Goal: Transaction & Acquisition: Purchase product/service

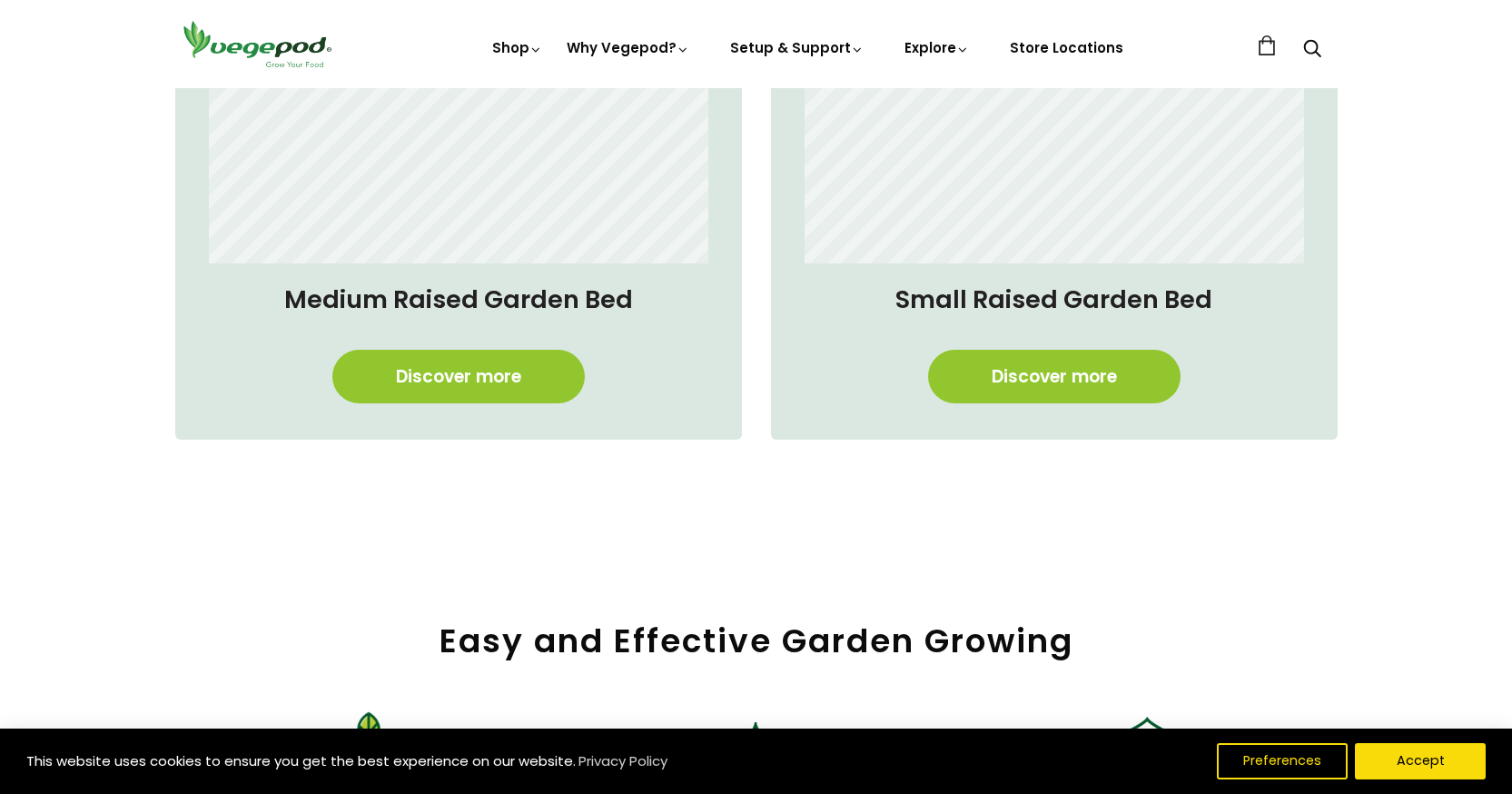
scroll to position [1634, 0]
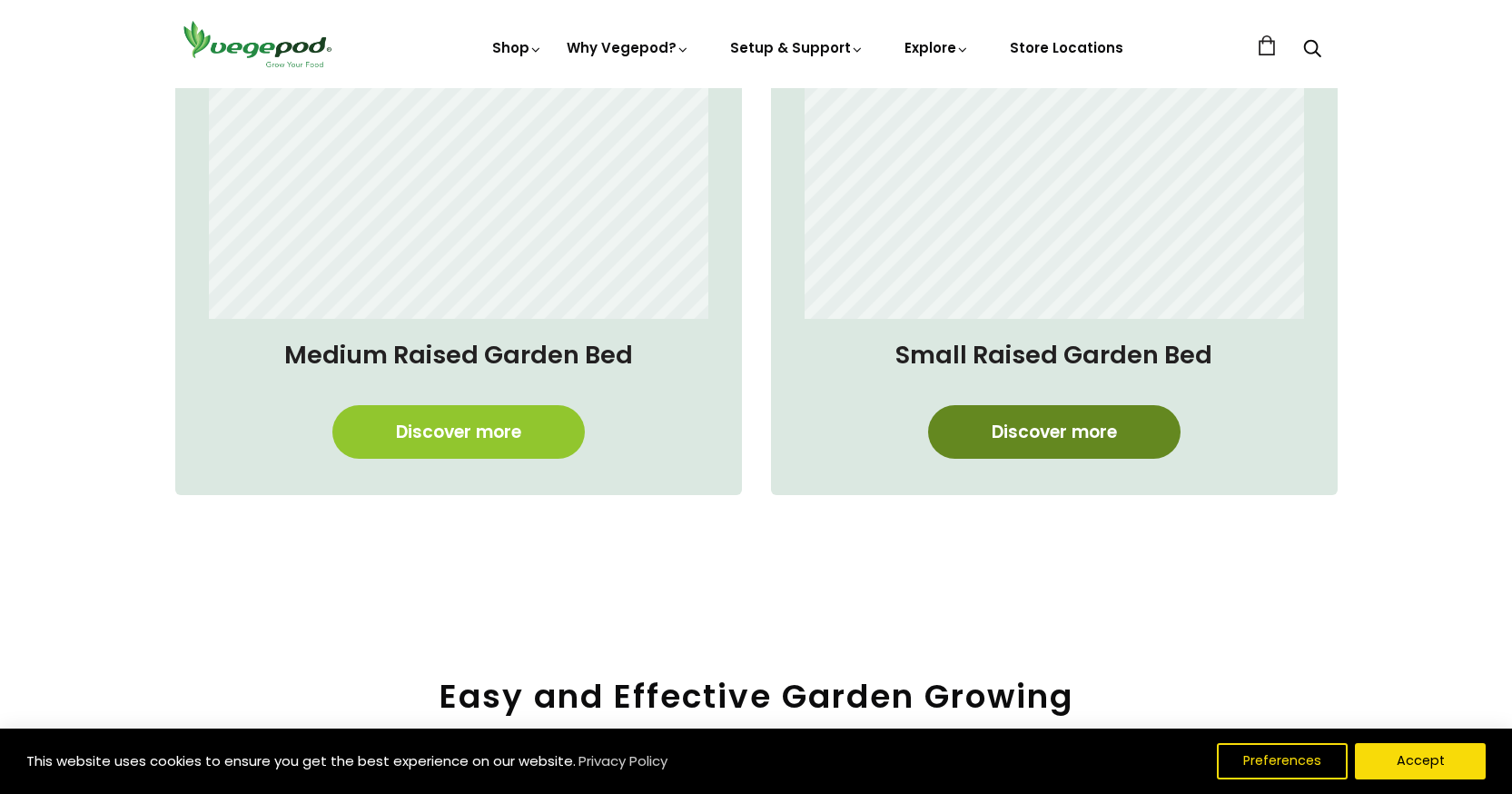
click at [1031, 435] on link "Discover more" at bounding box center [1055, 431] width 253 height 54
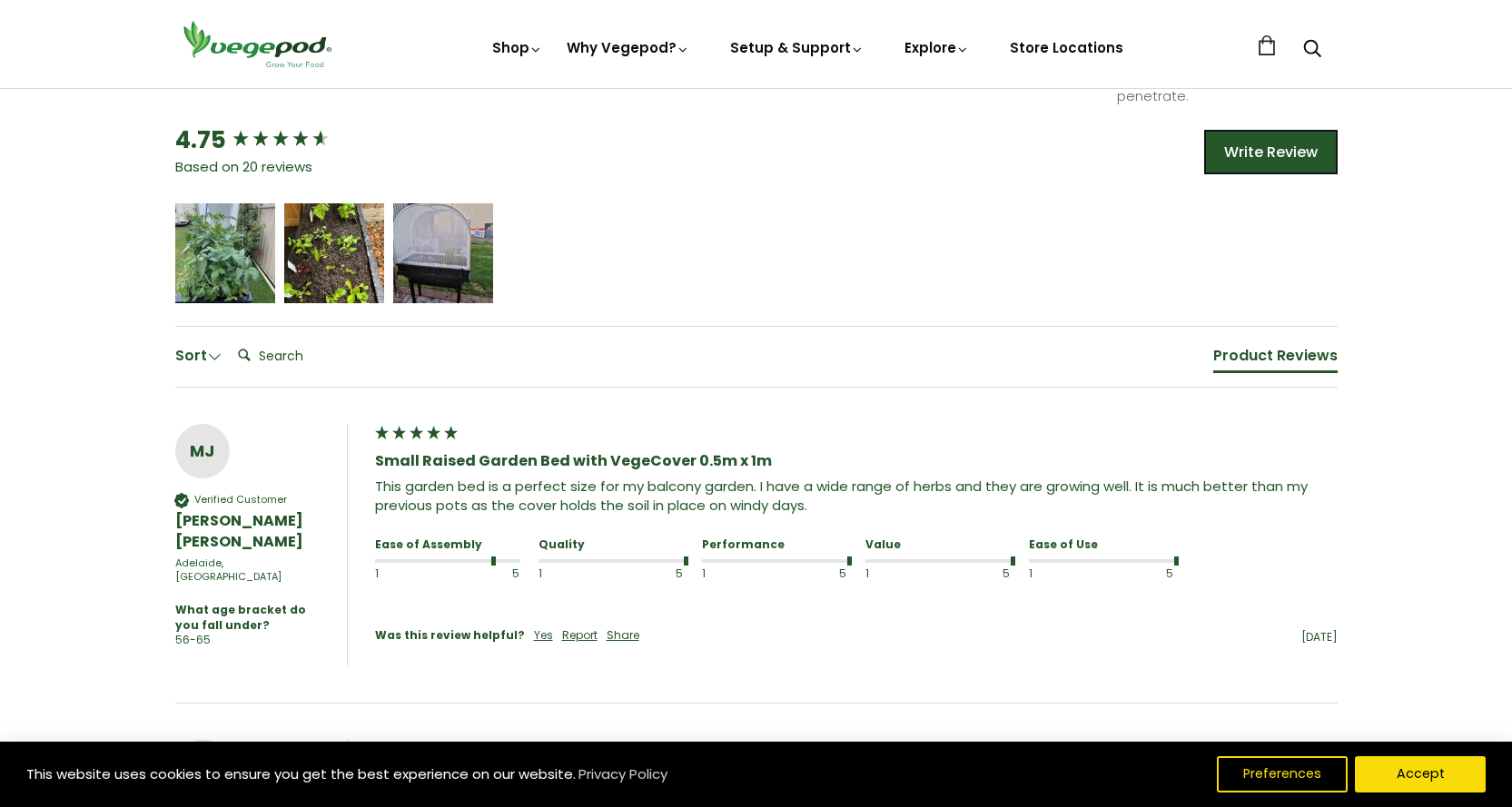
scroll to position [1270, 0]
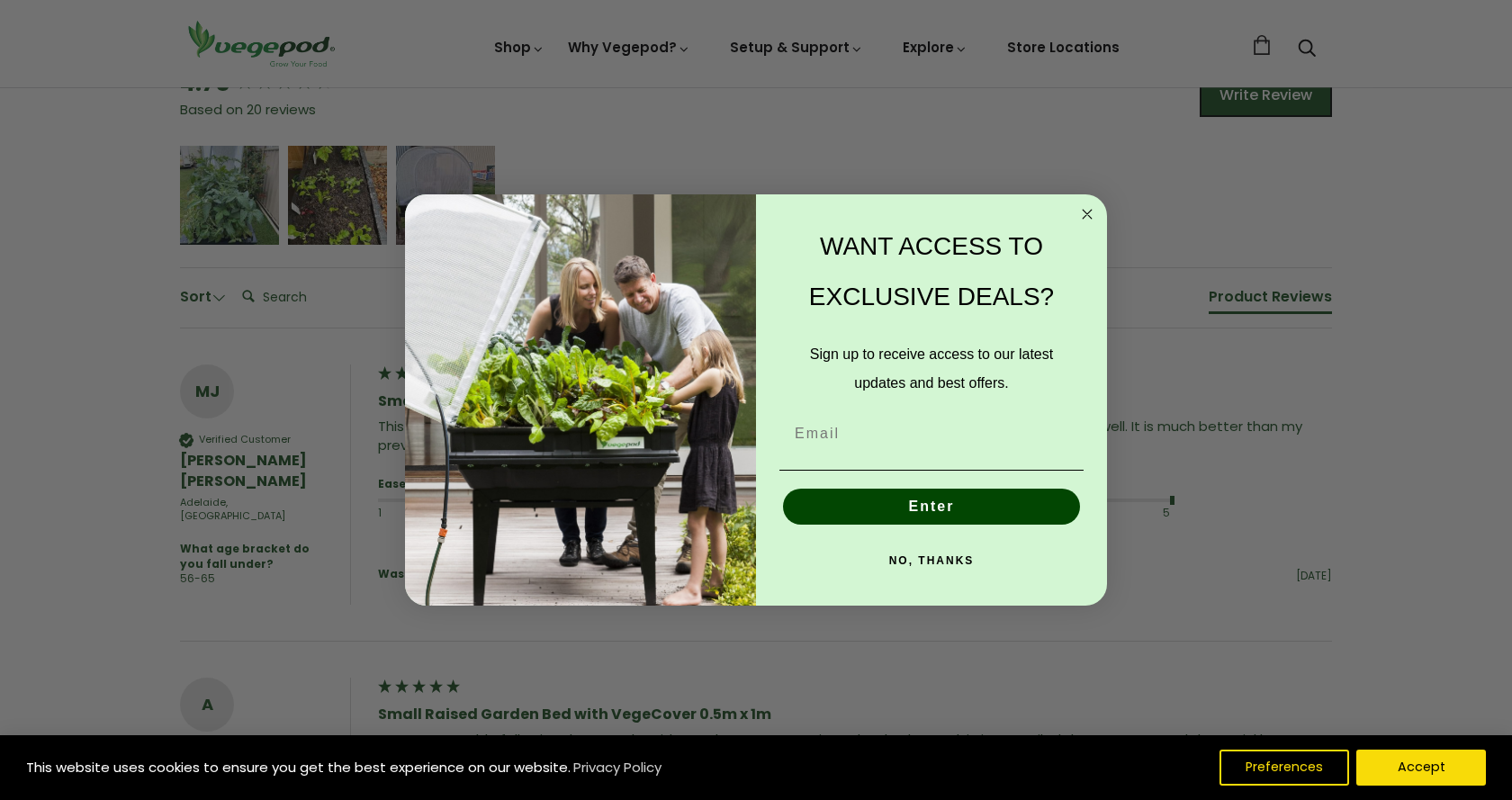
click at [1083, 207] on circle "Close dialog" at bounding box center [1087, 214] width 21 height 21
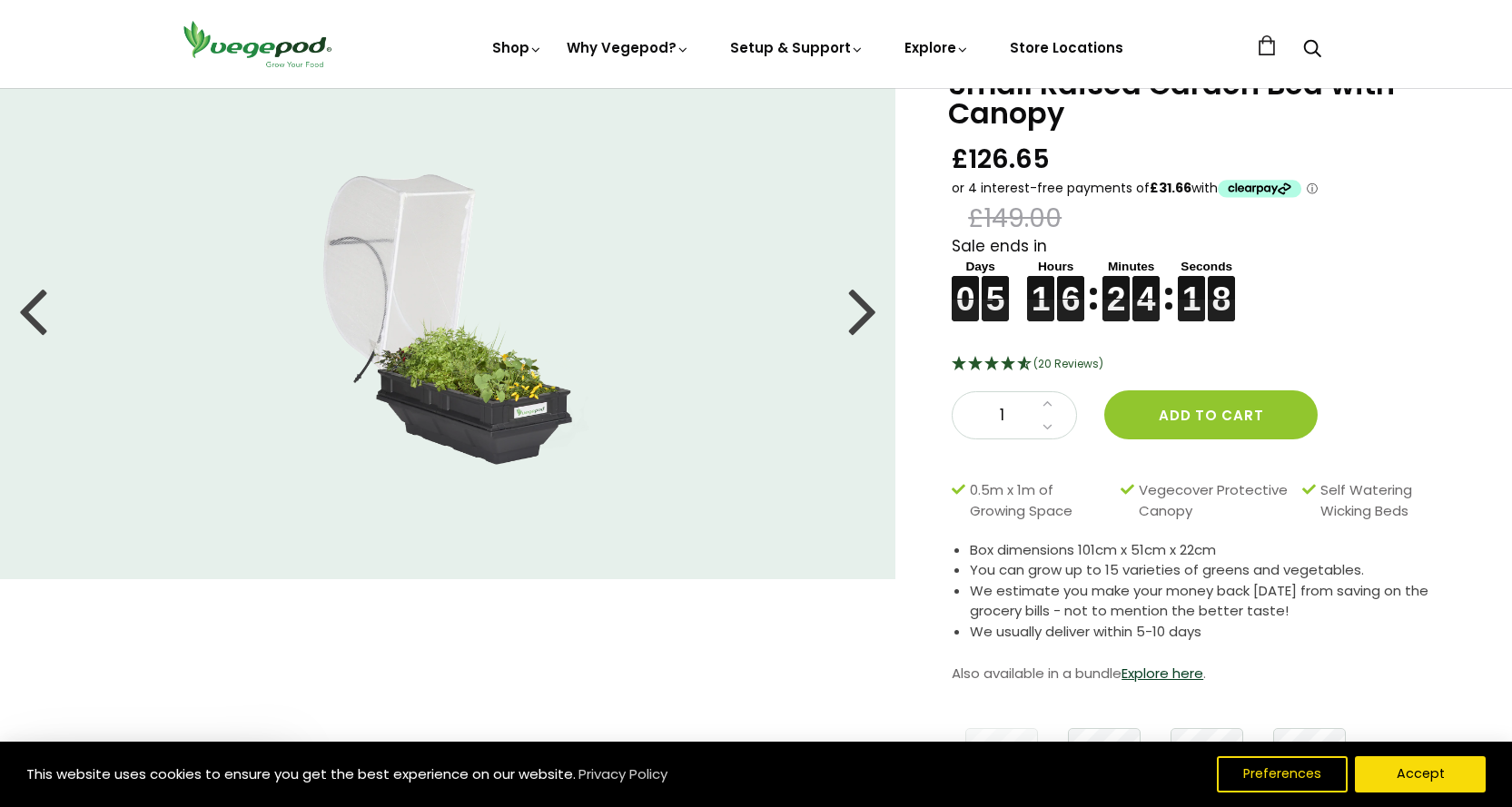
scroll to position [0, 0]
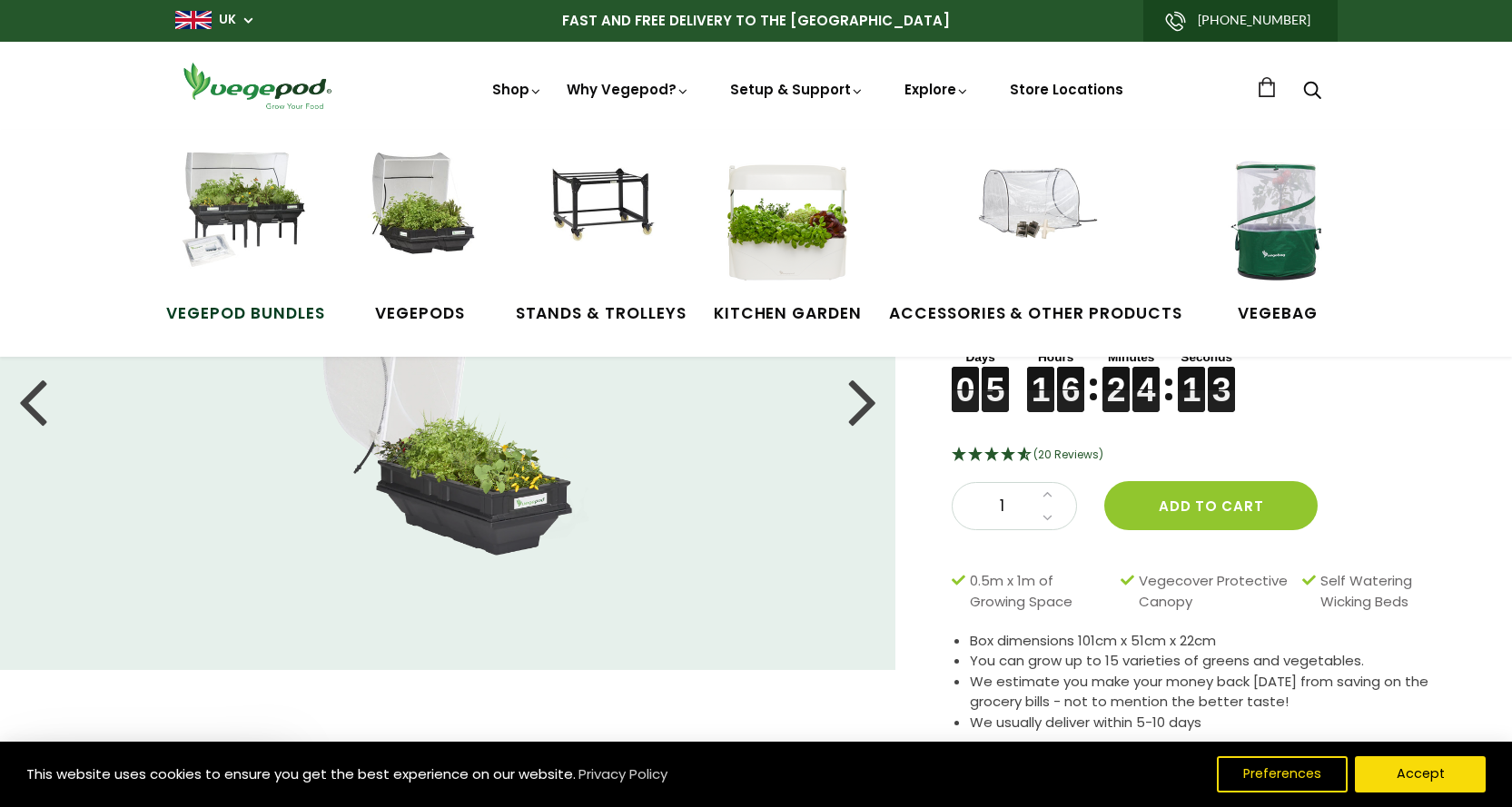
click at [202, 266] on img at bounding box center [245, 221] width 136 height 136
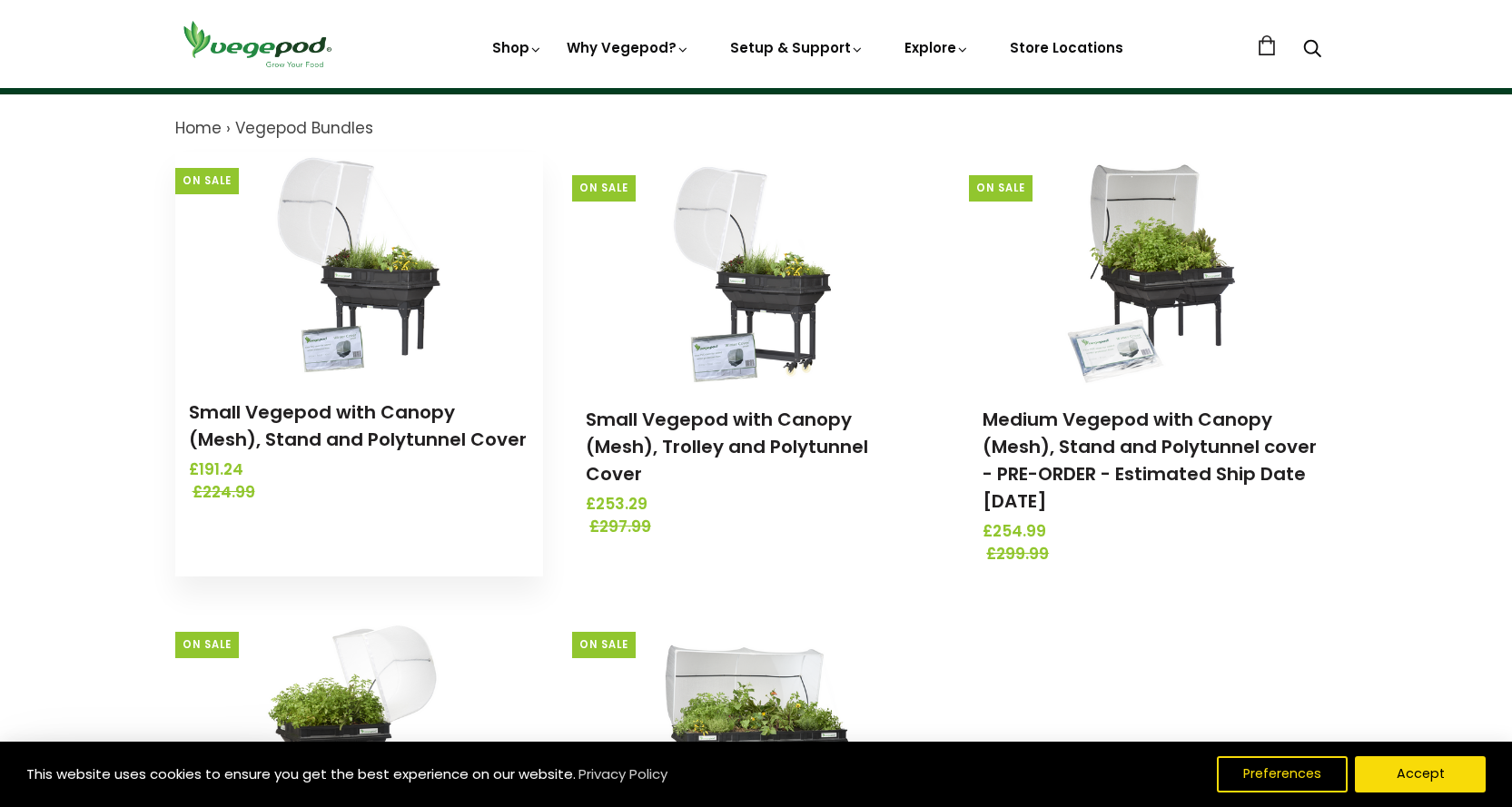
scroll to position [182, 0]
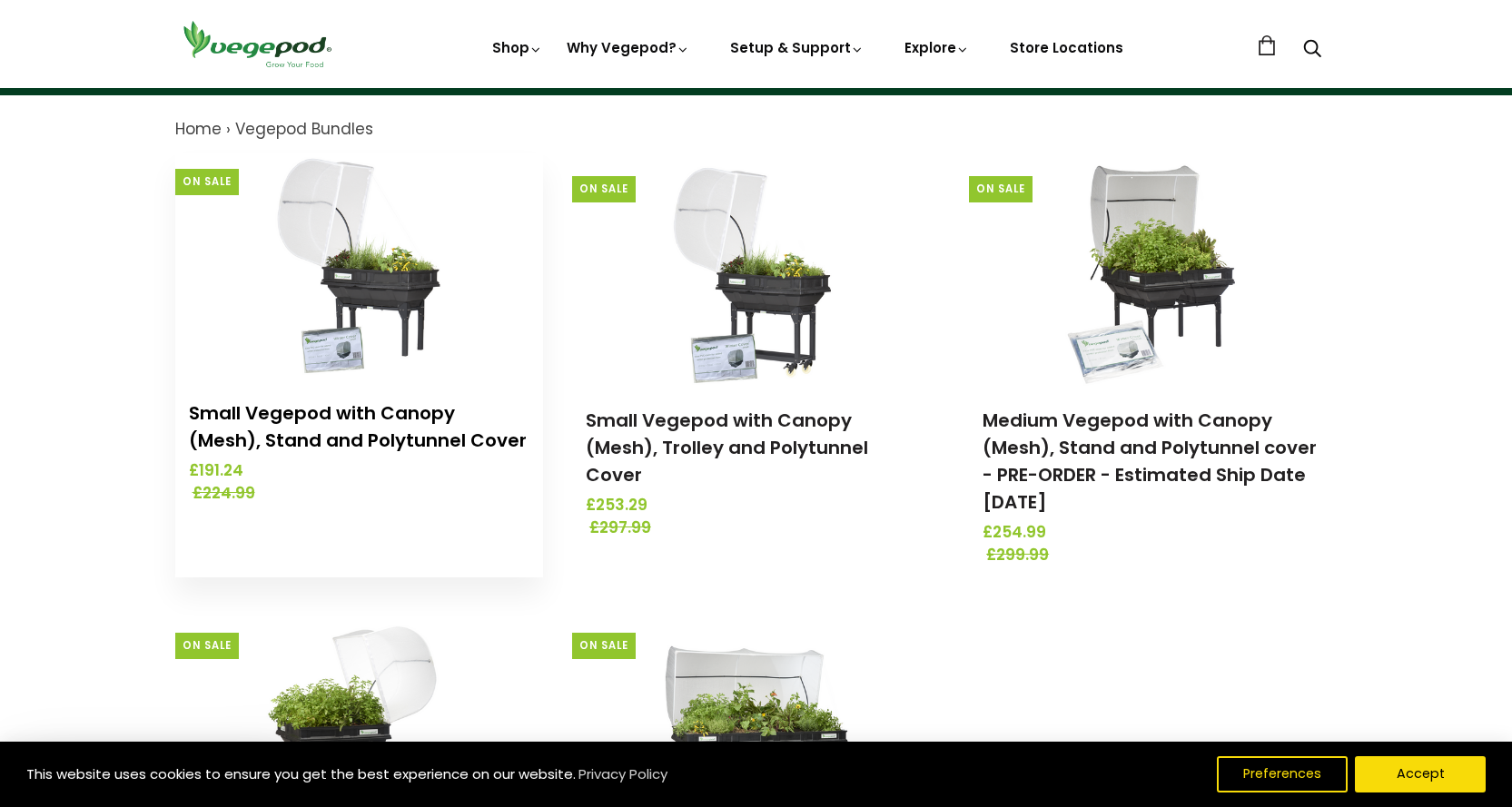
click at [390, 428] on link "Small Vegepod with Canopy (Mesh), Stand and Polytunnel Cover" at bounding box center [357, 426] width 337 height 53
